Goal: Navigation & Orientation: Find specific page/section

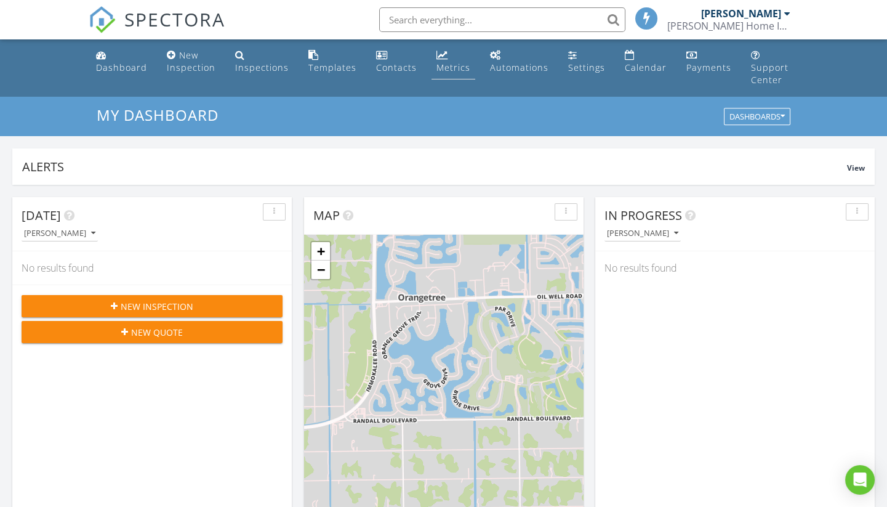
click at [444, 68] on div "Metrics" at bounding box center [453, 68] width 34 height 12
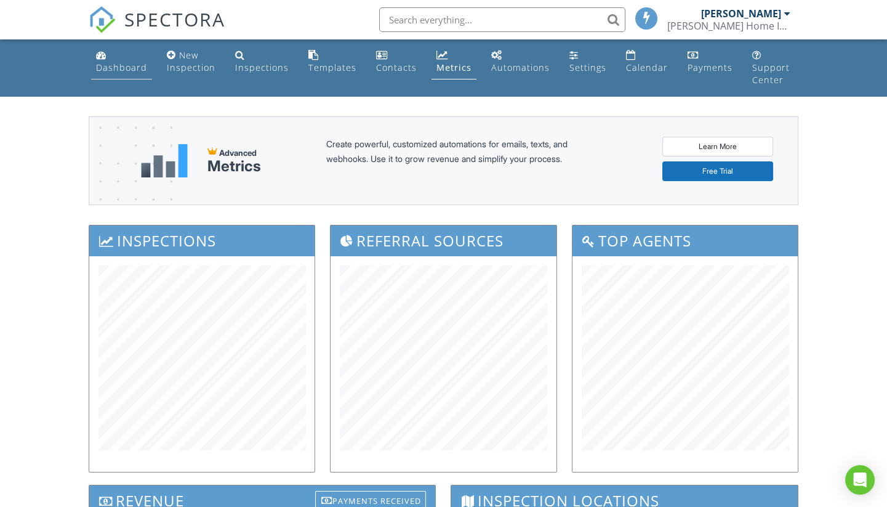
click at [145, 72] on div "Dashboard" at bounding box center [121, 68] width 51 height 12
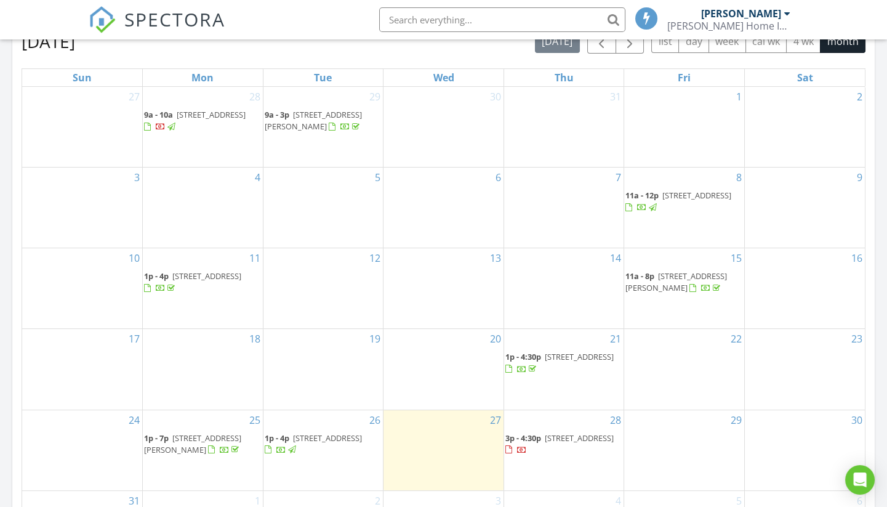
scroll to position [671, 0]
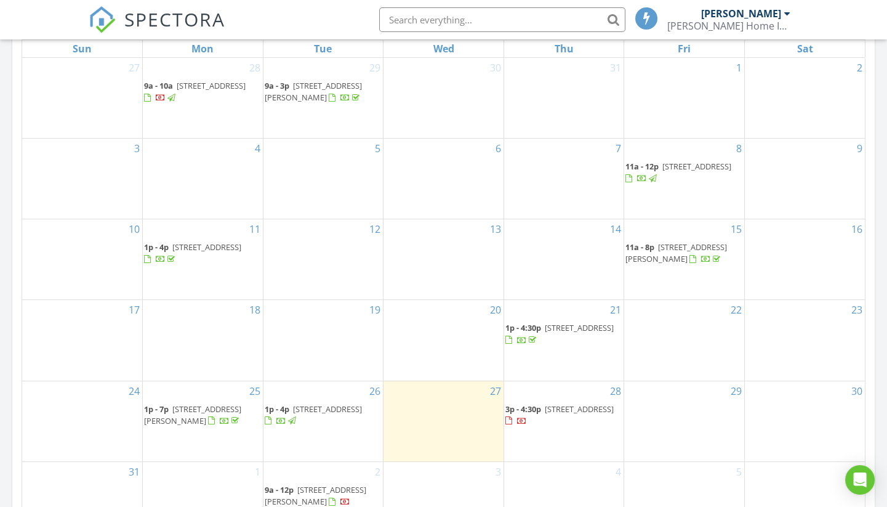
scroll to position [666, 0]
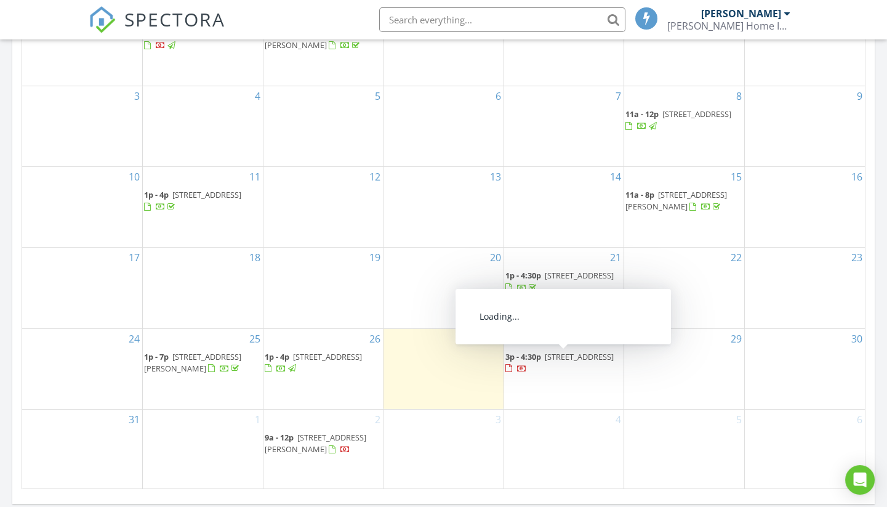
click at [553, 351] on span "22509 Aster Ave, Port Charlotte 33980" at bounding box center [579, 356] width 69 height 11
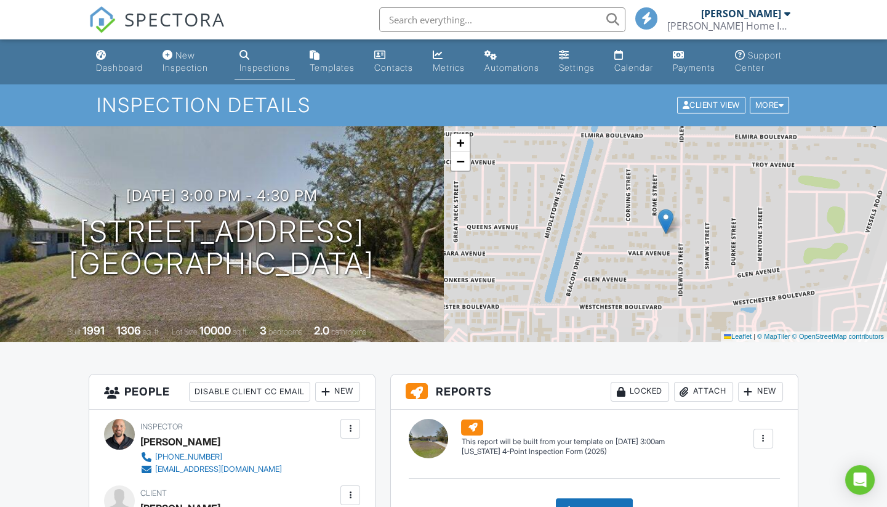
click at [125, 63] on div "Dashboard" at bounding box center [119, 67] width 47 height 10
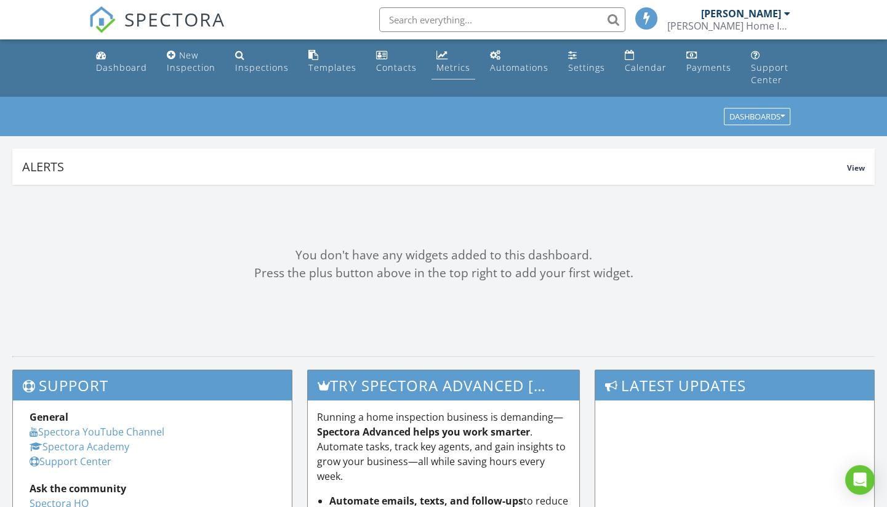
click at [447, 55] on link "Metrics" at bounding box center [453, 61] width 44 height 35
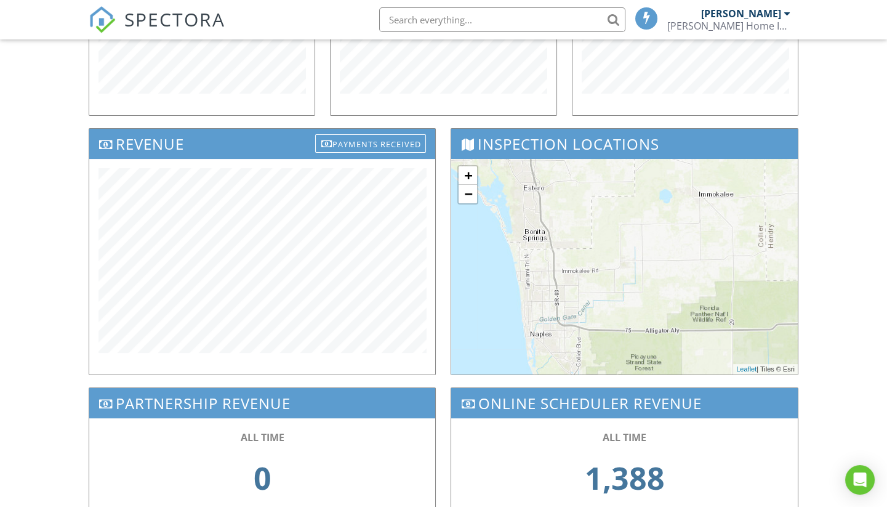
scroll to position [391, 0]
